Goal: Register for event/course

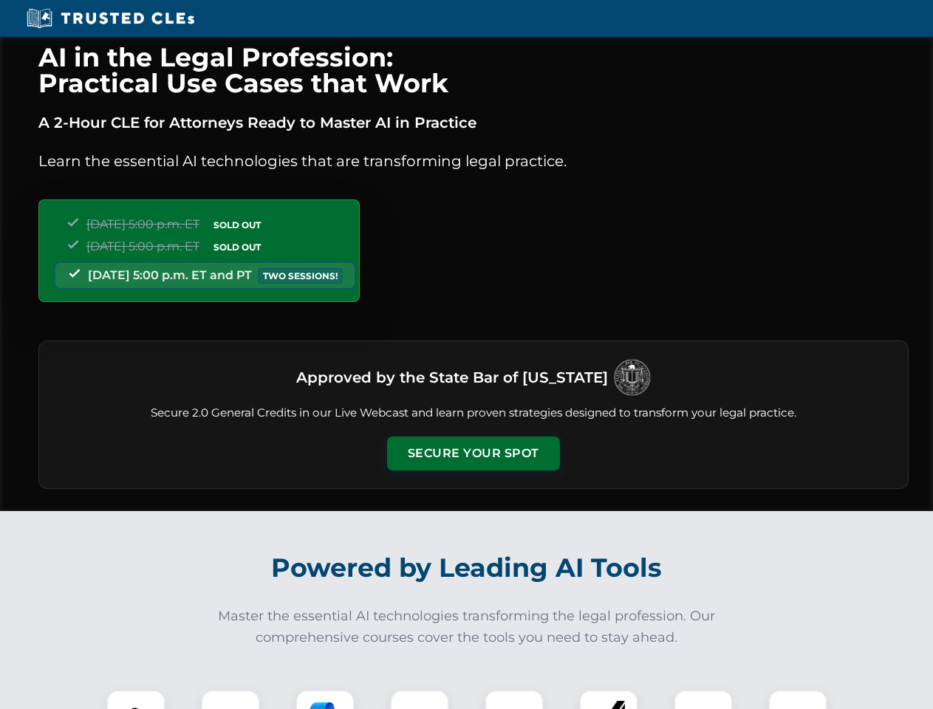
click at [473, 453] on button "Secure Your Spot" at bounding box center [473, 453] width 173 height 34
click at [136, 699] on img at bounding box center [135, 719] width 43 height 43
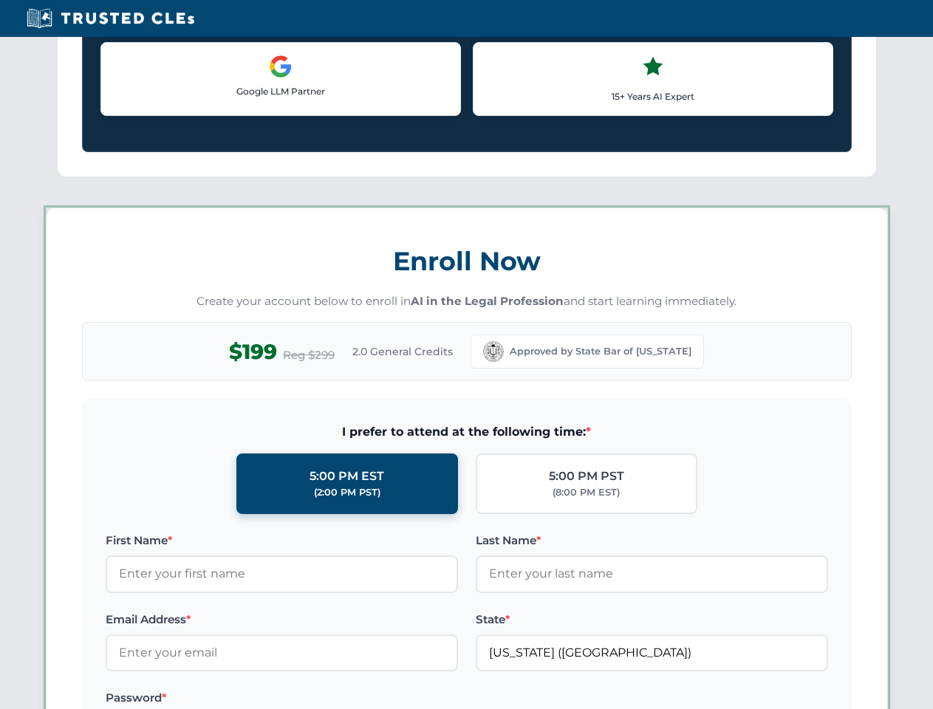
click at [325, 699] on label "Password *" at bounding box center [282, 698] width 352 height 18
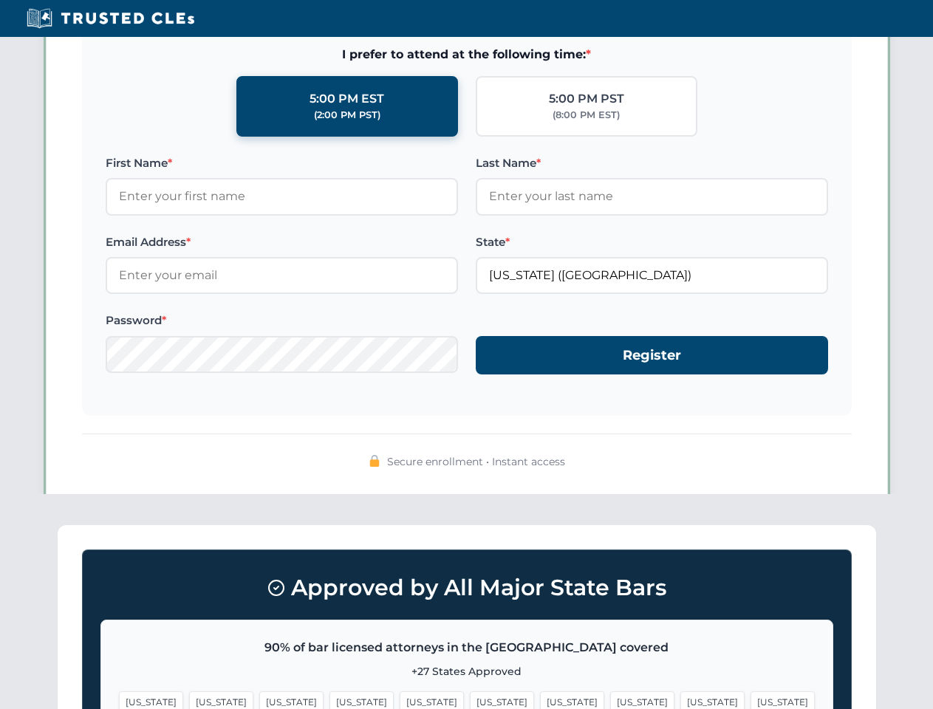
click at [680, 699] on span "[US_STATE]" at bounding box center [712, 701] width 64 height 21
